Goal: Task Accomplishment & Management: Manage account settings

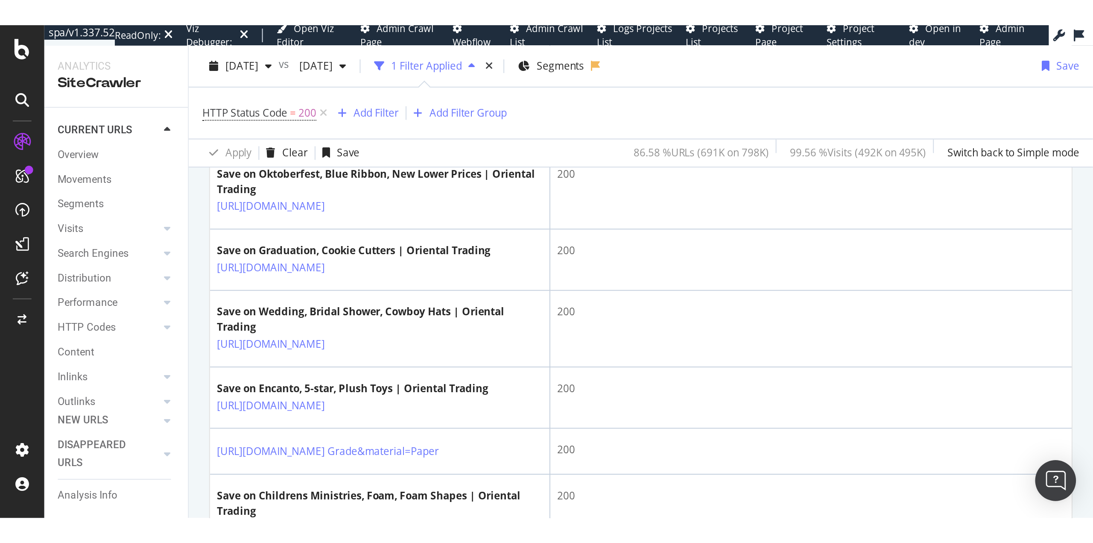
scroll to position [1580, 0]
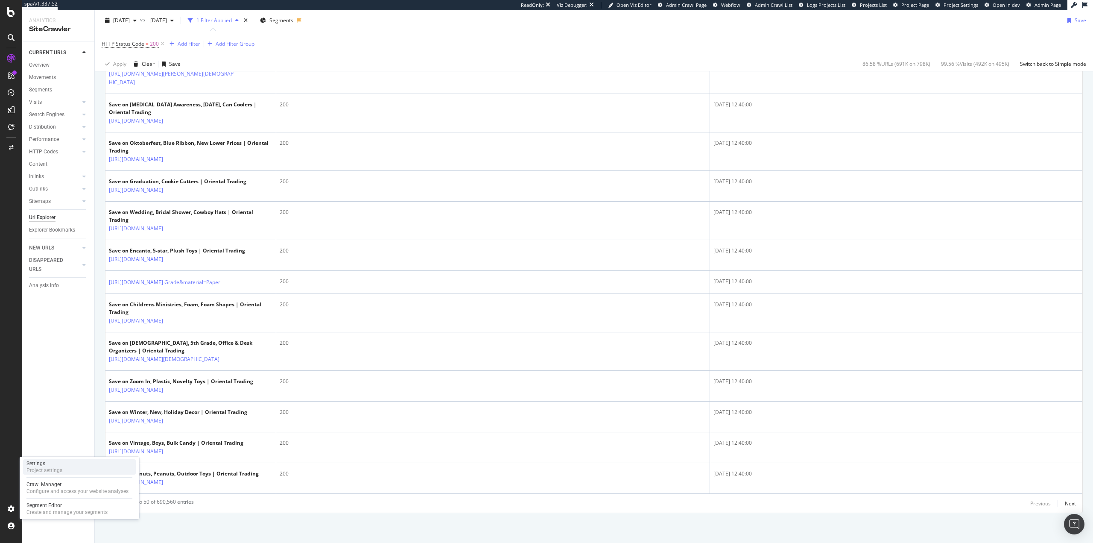
drag, startPoint x: 41, startPoint y: 462, endPoint x: 58, endPoint y: 465, distance: 16.5
click at [42, 440] on div "Settings" at bounding box center [44, 463] width 36 height 7
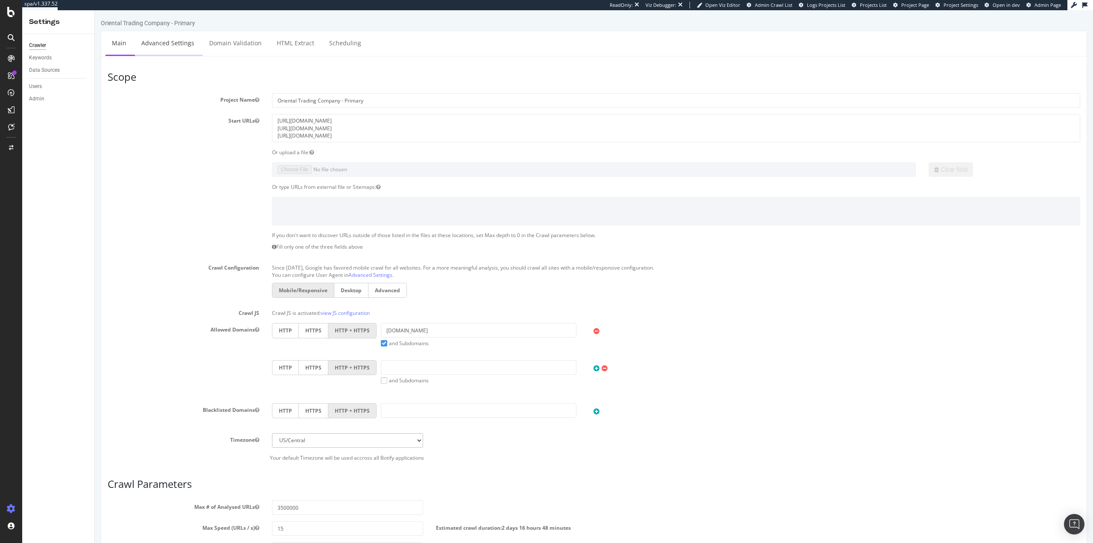
click at [166, 41] on link "Advanced Settings" at bounding box center [168, 42] width 66 height 23
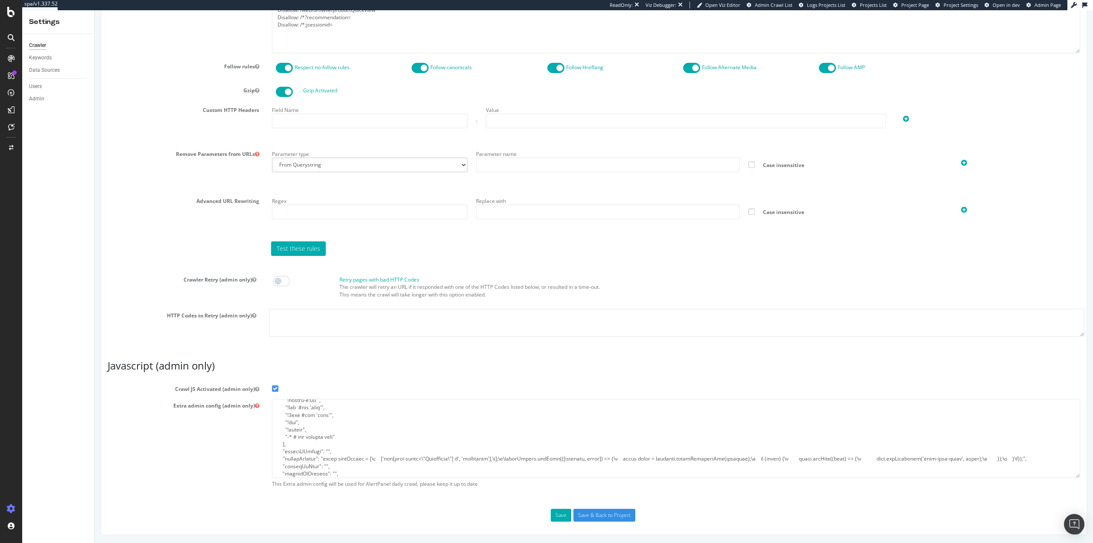
scroll to position [85, 0]
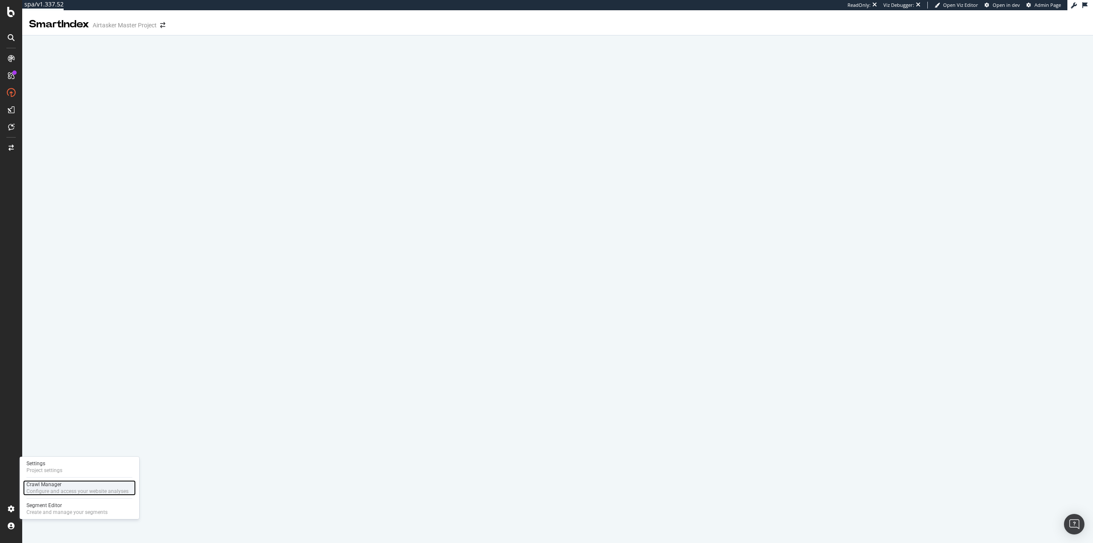
drag, startPoint x: 51, startPoint y: 491, endPoint x: 61, endPoint y: 486, distance: 10.9
click at [51, 491] on div "Configure and access your website analyses" at bounding box center [77, 491] width 102 height 7
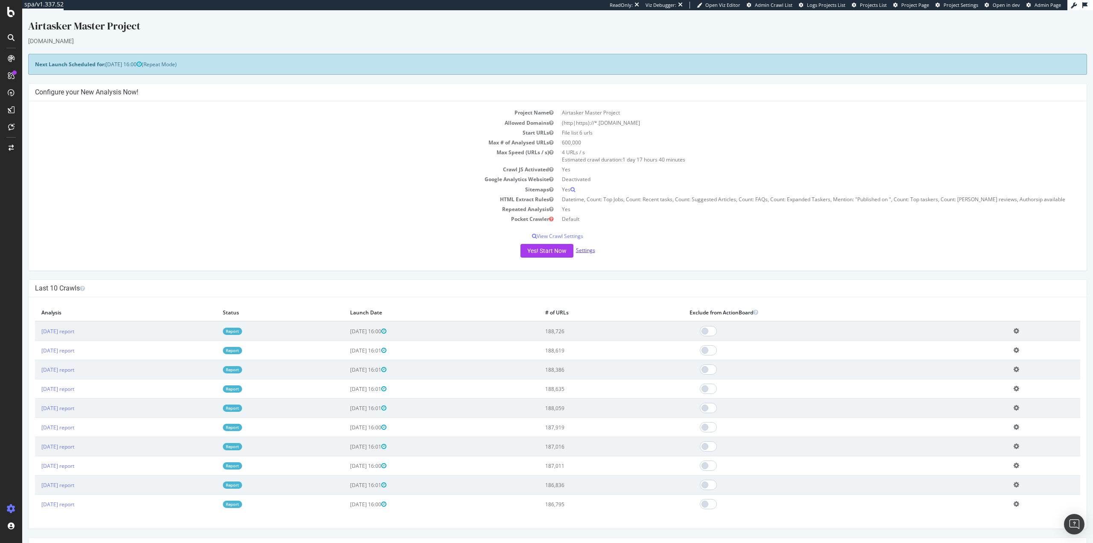
click at [584, 252] on link "Settings" at bounding box center [585, 249] width 19 height 7
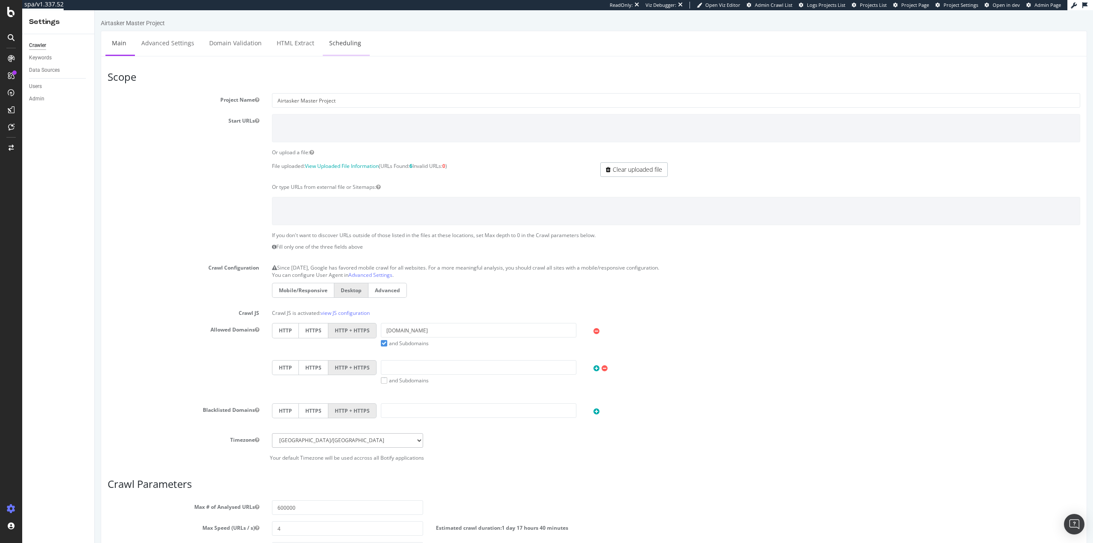
click at [330, 48] on link "Scheduling" at bounding box center [345, 42] width 45 height 23
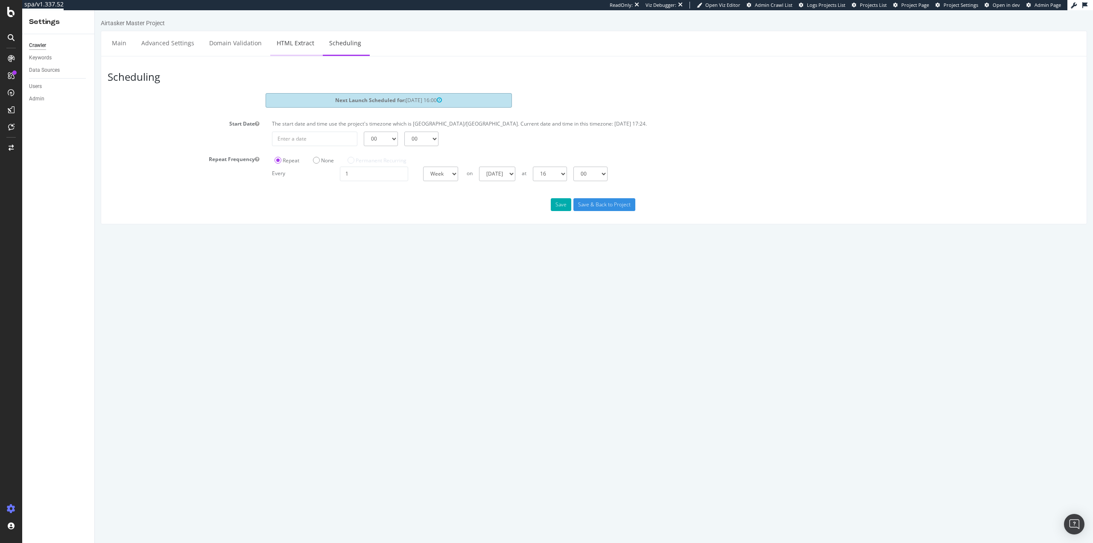
click at [294, 47] on link "HTML Extract" at bounding box center [295, 42] width 50 height 23
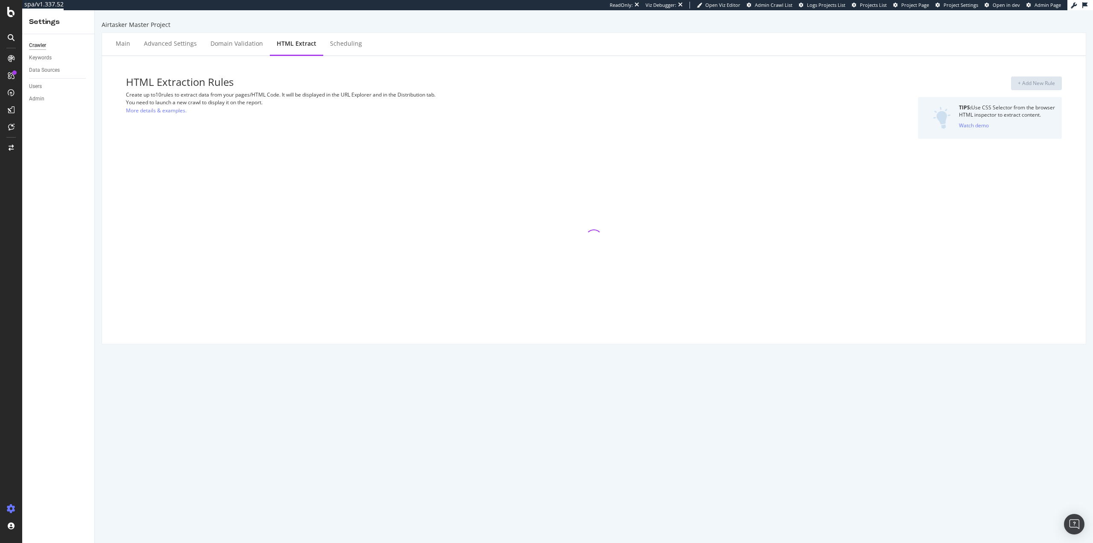
select select "d"
select select "count"
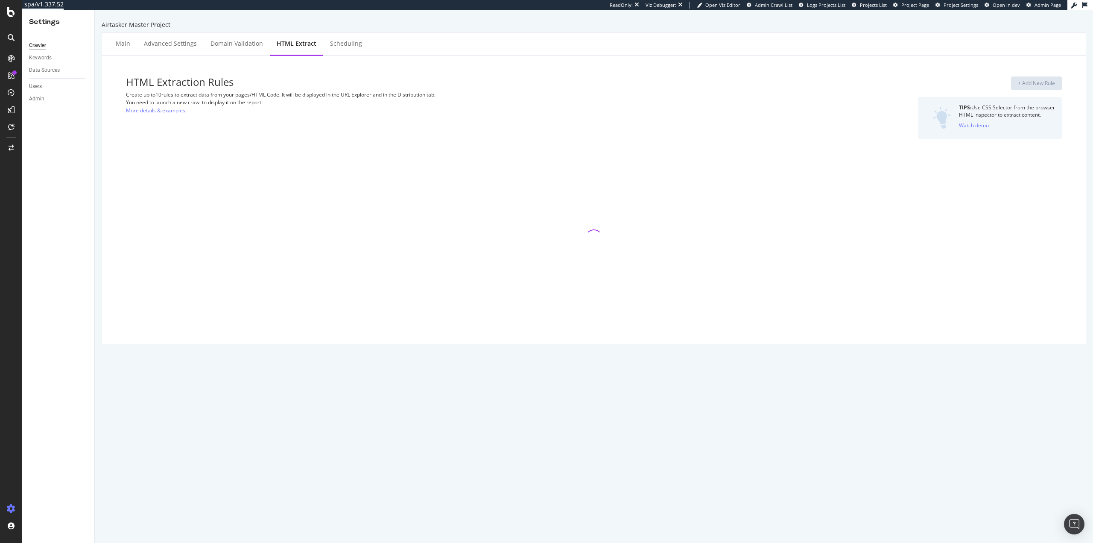
select select "count"
select select "exist"
select select "count"
select select "exist"
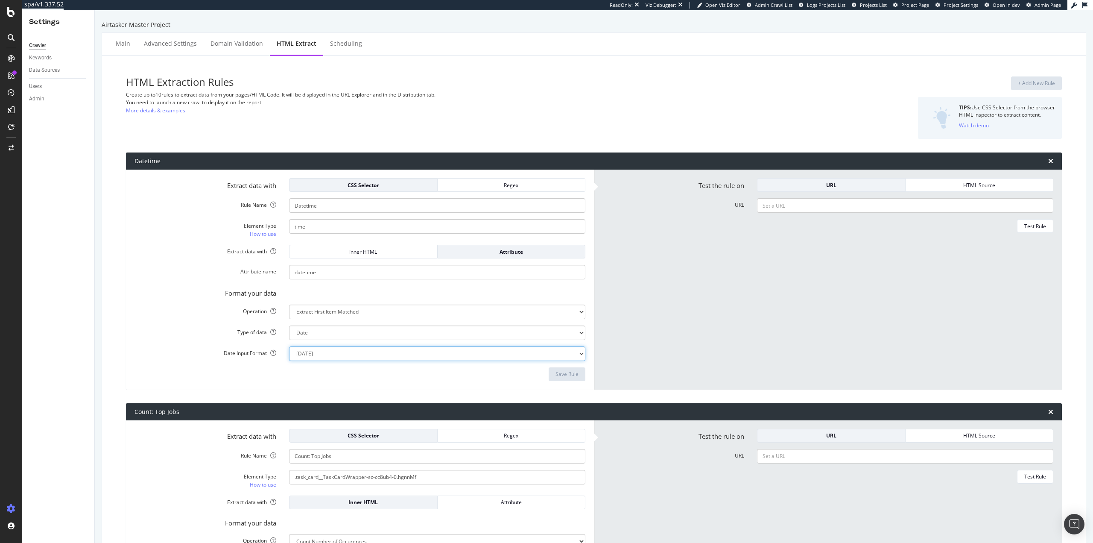
click at [330, 353] on select "Mon Jan 22 15:04:05 MST 2018 Mon Jan 22 15:04:05 -0700 2018 2018-01-22T15:04:05…" at bounding box center [437, 353] width 296 height 15
drag, startPoint x: 330, startPoint y: 353, endPoint x: 281, endPoint y: 366, distance: 49.8
click at [330, 353] on select "Mon Jan 22 15:04:05 MST 2018 Mon Jan 22 15:04:05 -0700 2018 2018-01-22T15:04:05…" at bounding box center [437, 353] width 296 height 15
click at [218, 373] on div "Save Rule" at bounding box center [360, 374] width 451 height 14
